Goal: Task Accomplishment & Management: Manage account settings

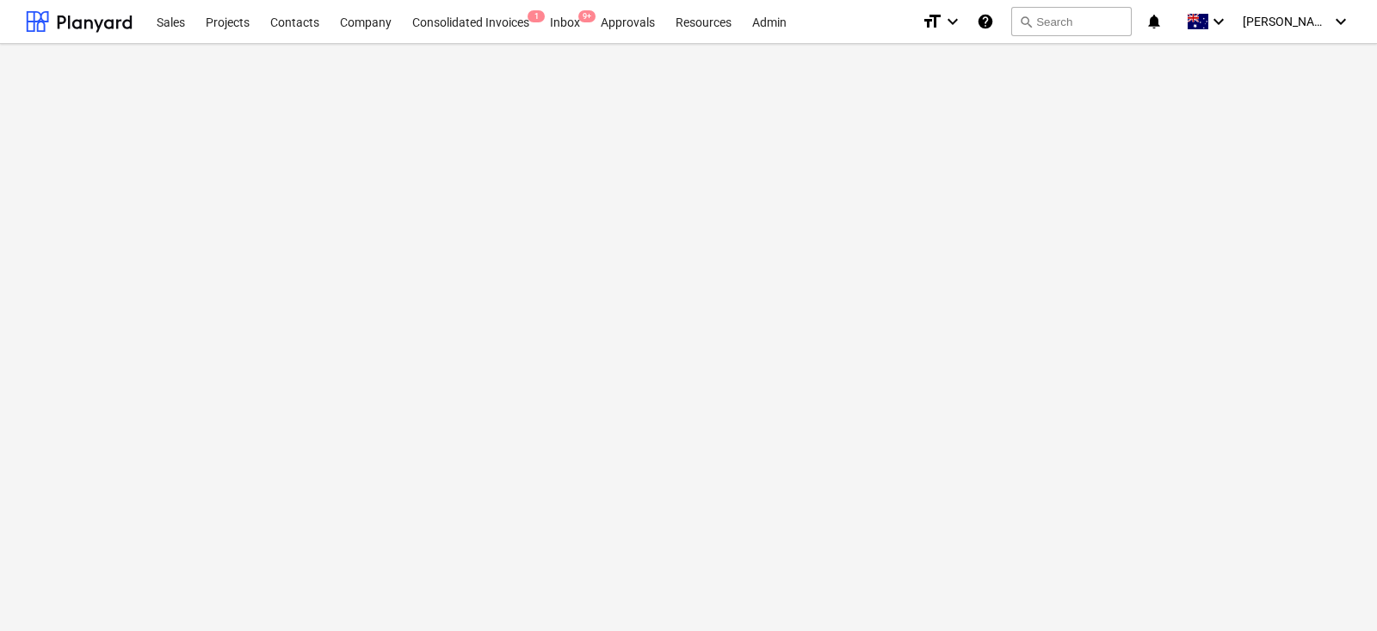
click at [401, 263] on main at bounding box center [688, 337] width 1377 height 587
click at [248, 18] on div "Projects" at bounding box center [227, 21] width 65 height 44
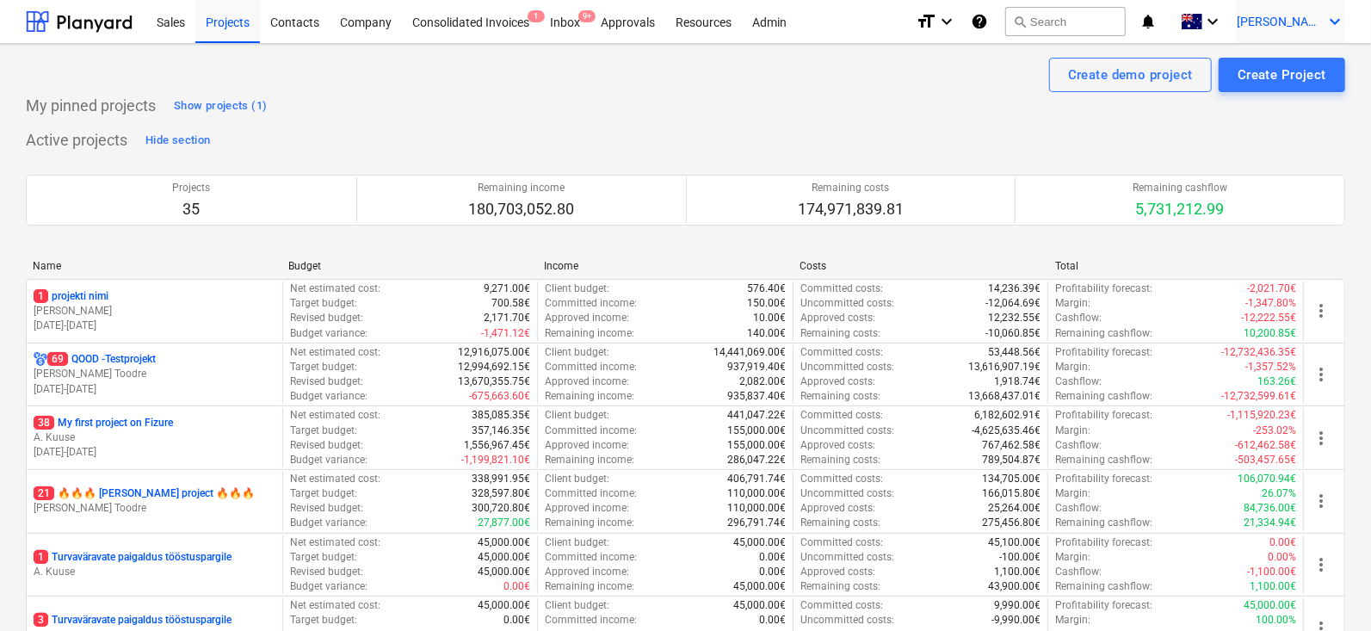
click at [1315, 26] on span "[PERSON_NAME]" at bounding box center [1280, 22] width 86 height 14
click at [1277, 94] on div "Log out" at bounding box center [1293, 95] width 103 height 28
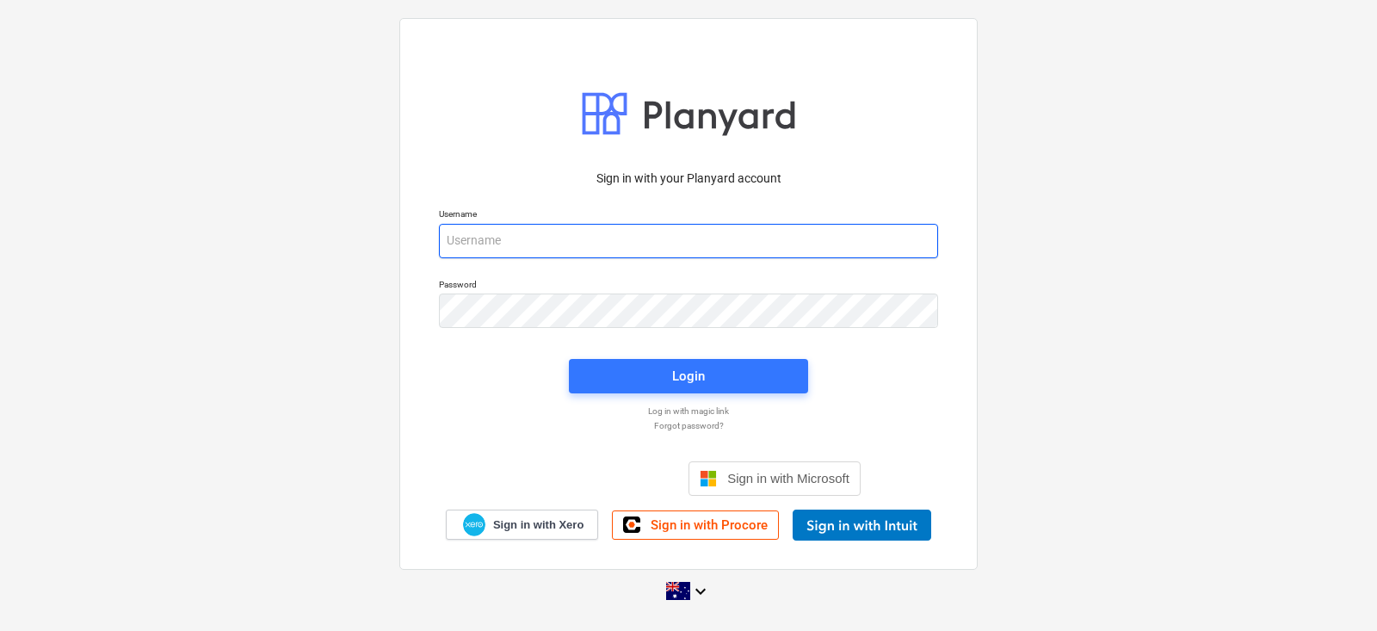
click at [525, 256] on input "email" at bounding box center [688, 241] width 499 height 34
type input "[PERSON_NAME][EMAIL_ADDRESS][DOMAIN_NAME]"
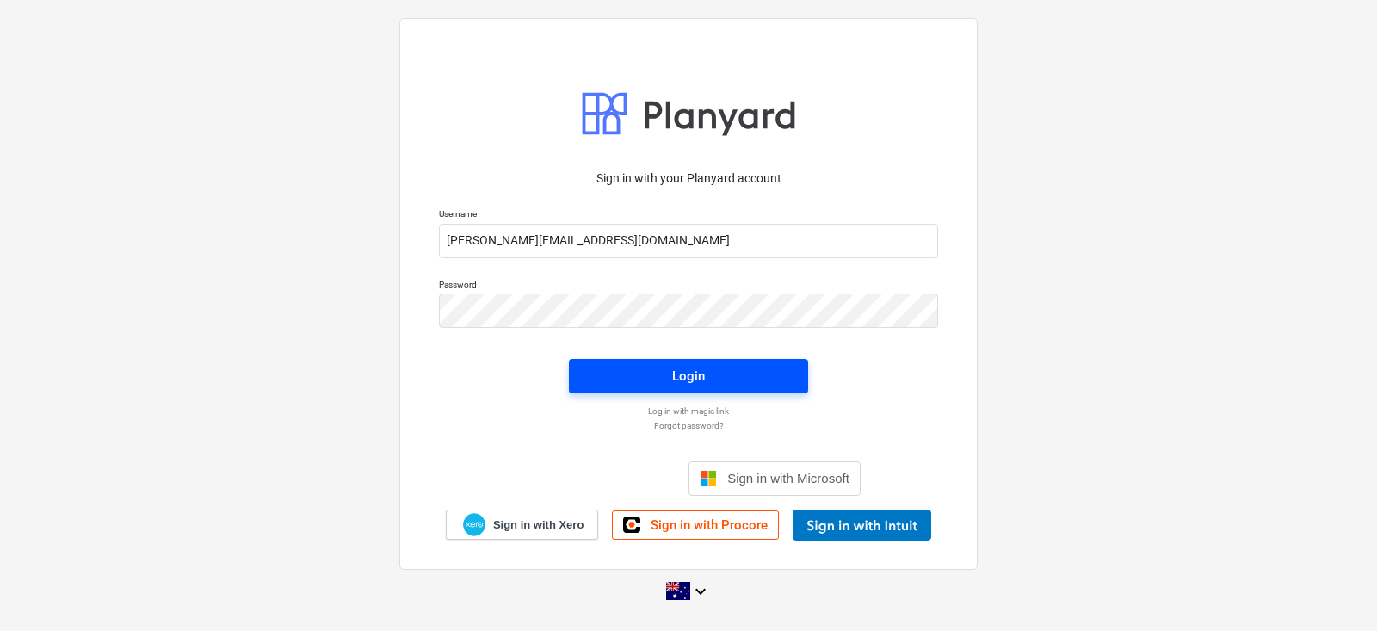
click at [621, 377] on span "Login" at bounding box center [689, 376] width 198 height 22
